Goal: Task Accomplishment & Management: Use online tool/utility

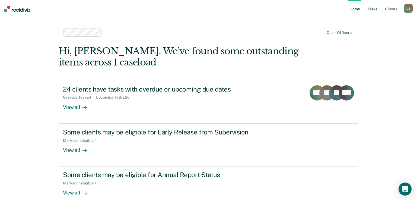
click at [375, 10] on link "Tasks" at bounding box center [373, 8] width 12 height 17
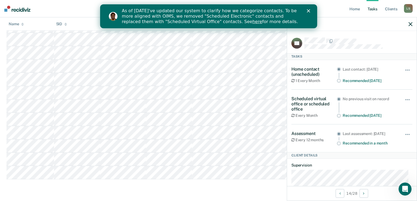
click at [413, 23] on div at bounding box center [352, 24] width 130 height 14
click at [410, 24] on icon "button" at bounding box center [411, 24] width 4 height 4
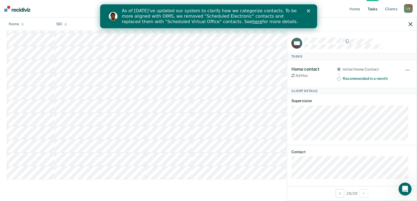
click at [411, 24] on icon "button" at bounding box center [411, 24] width 4 height 4
click at [411, 24] on div at bounding box center [352, 24] width 130 height 14
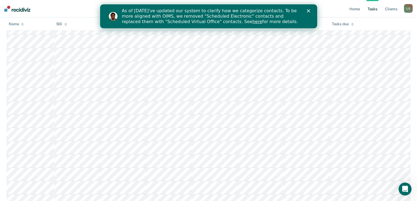
scroll to position [207, 0]
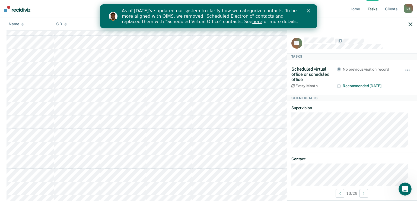
click at [411, 23] on icon "button" at bounding box center [411, 24] width 4 height 4
click at [411, 23] on div at bounding box center [352, 24] width 130 height 14
